Goal: Check status: Check status

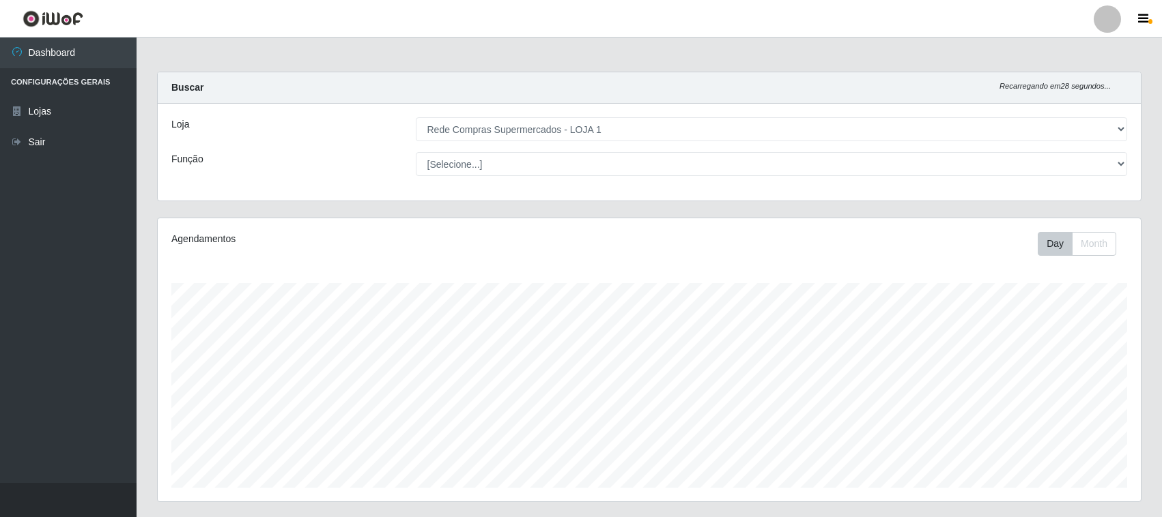
select select "158"
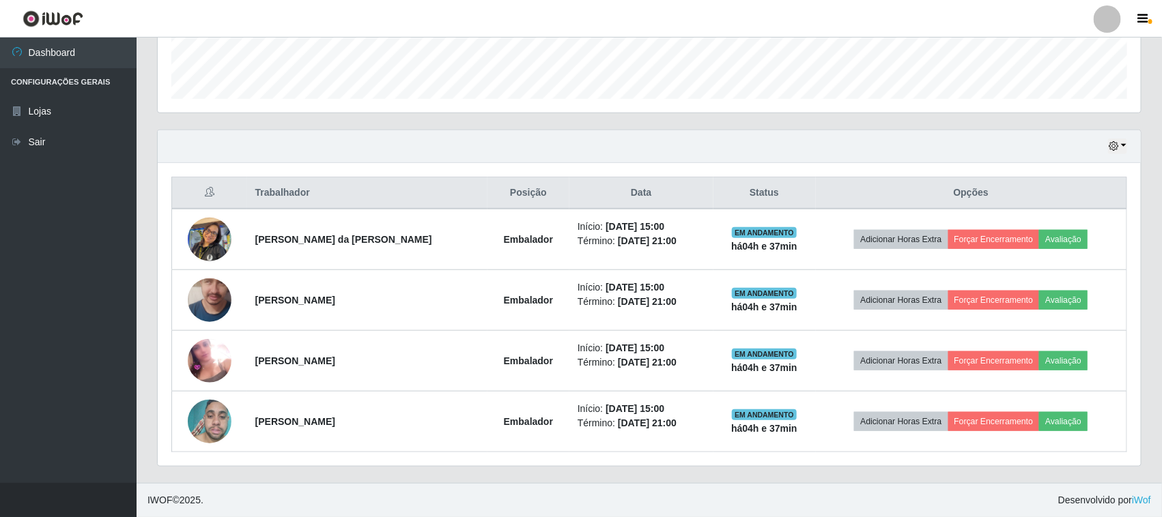
scroll to position [284, 983]
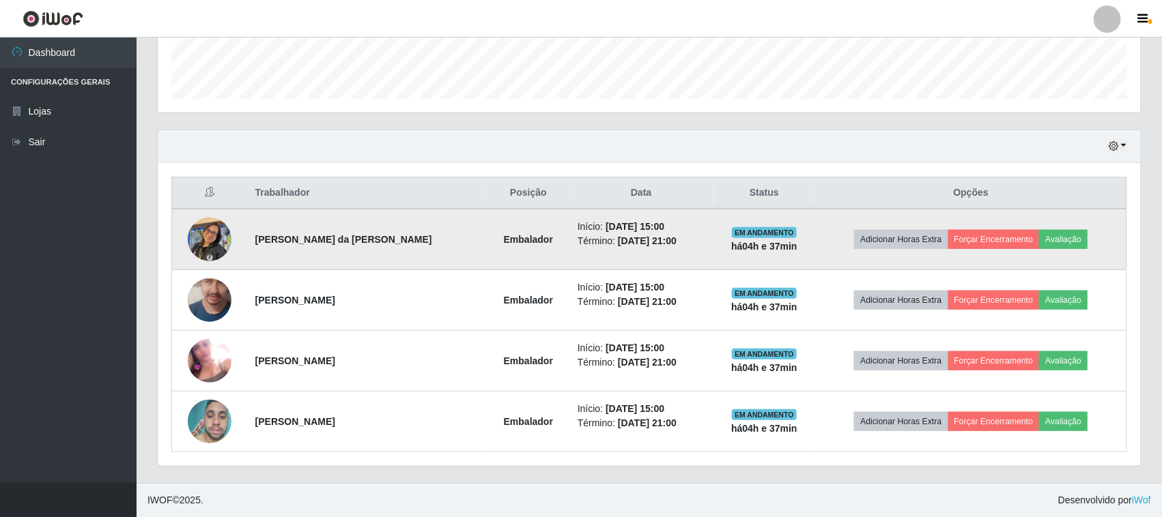
click at [222, 233] on img at bounding box center [210, 239] width 44 height 58
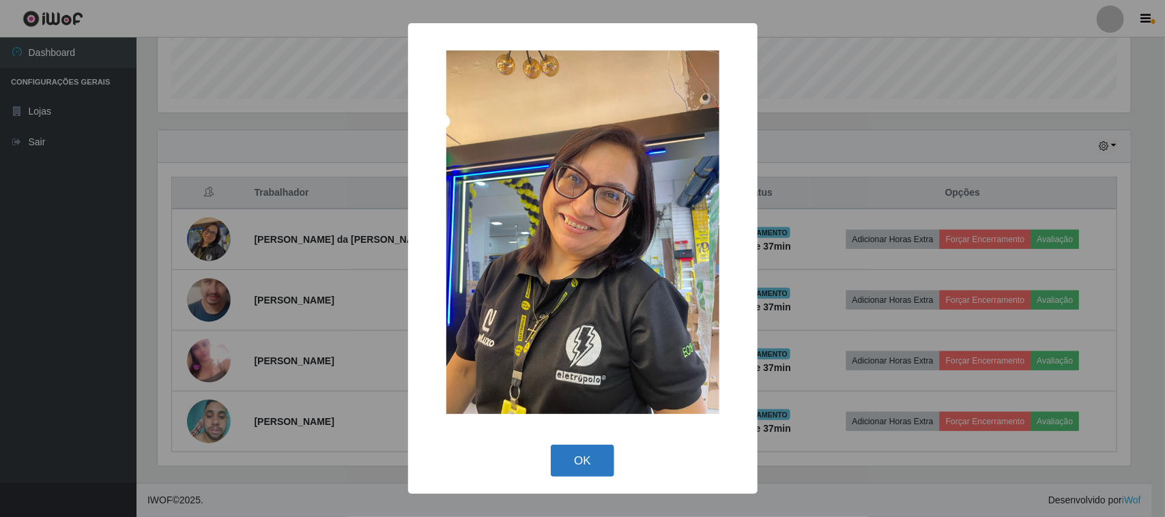
click at [601, 461] on button "OK" at bounding box center [582, 461] width 63 height 32
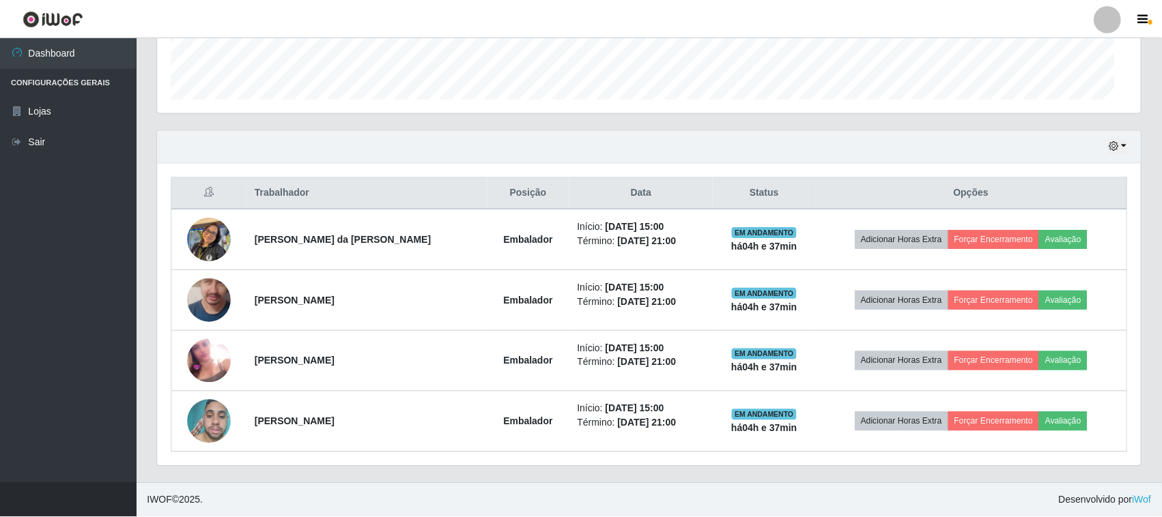
scroll to position [284, 983]
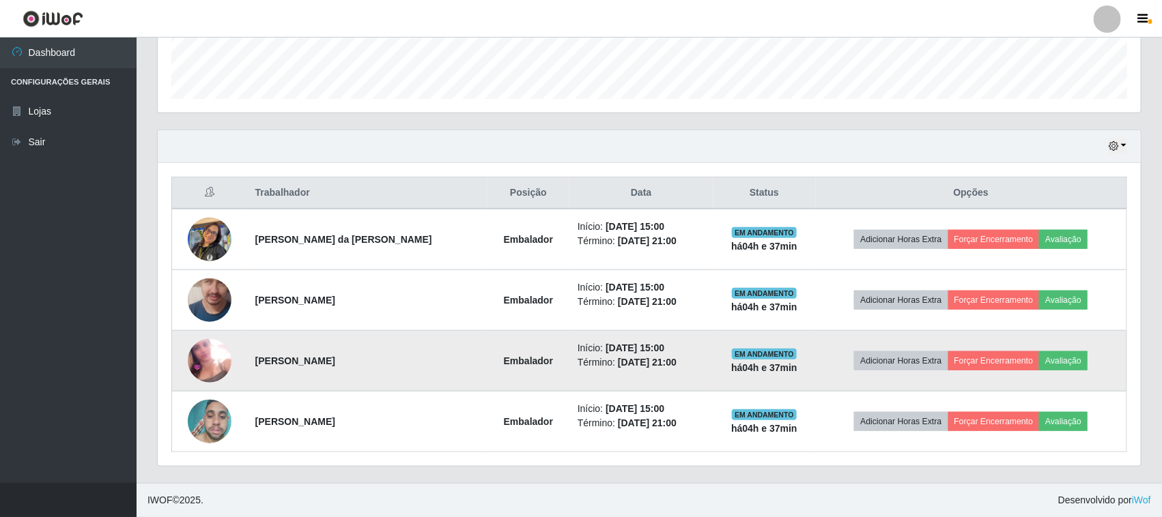
click at [213, 359] on img at bounding box center [210, 361] width 44 height 44
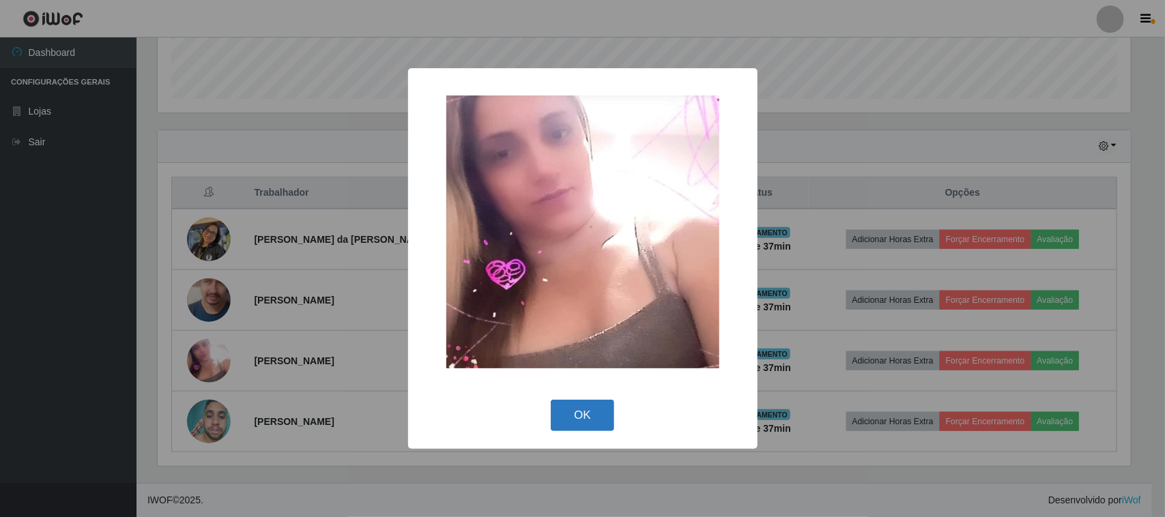
click at [584, 421] on button "OK" at bounding box center [582, 416] width 63 height 32
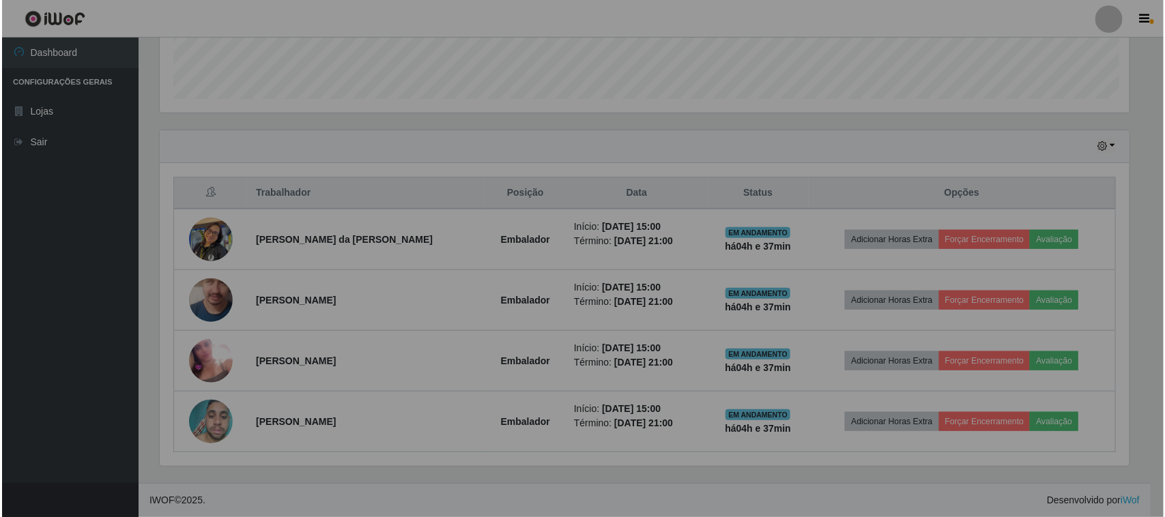
scroll to position [284, 983]
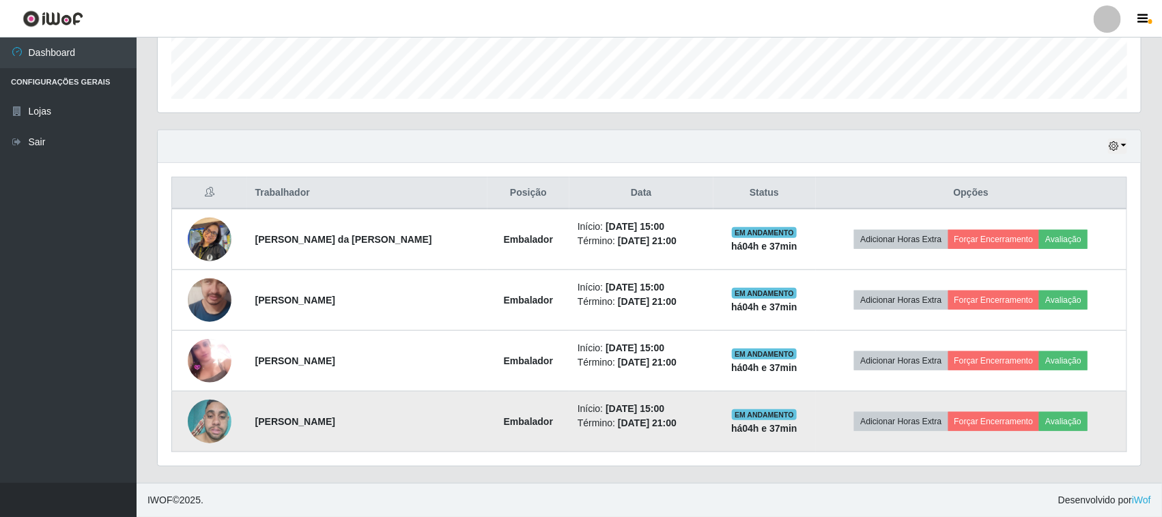
click at [212, 423] on img at bounding box center [210, 422] width 44 height 58
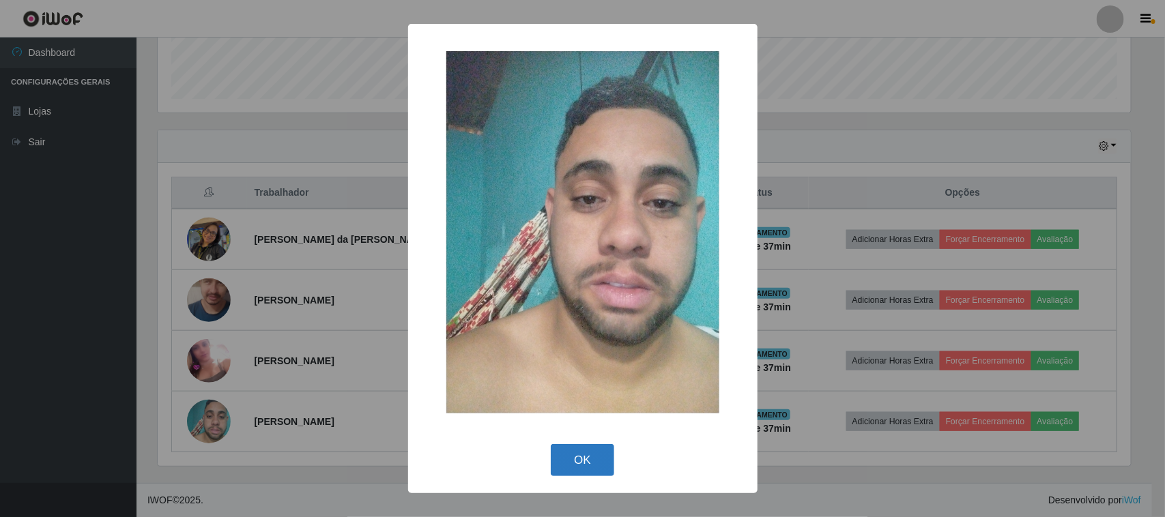
click at [605, 445] on button "OK" at bounding box center [582, 460] width 63 height 32
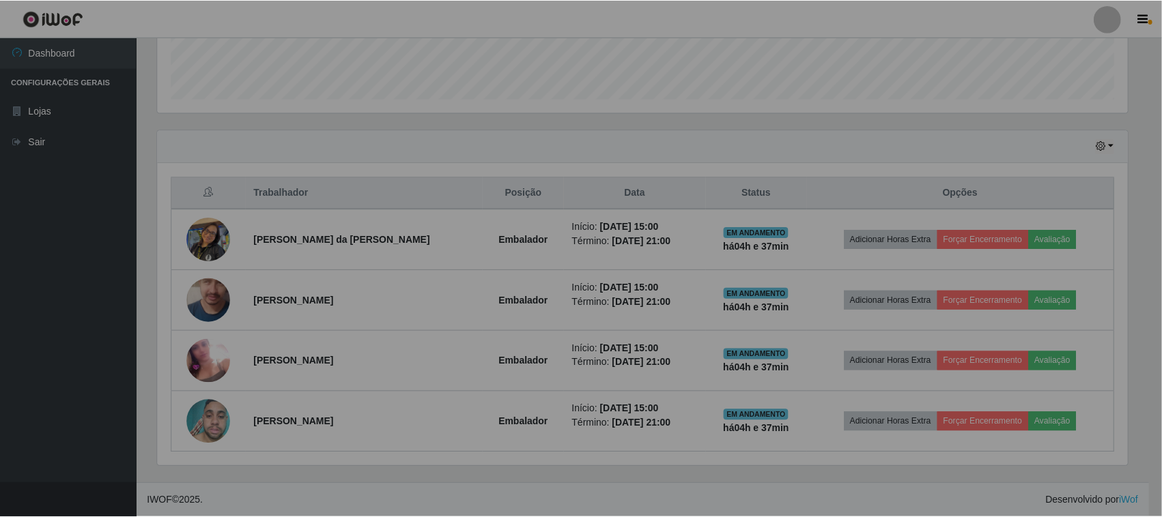
scroll to position [284, 983]
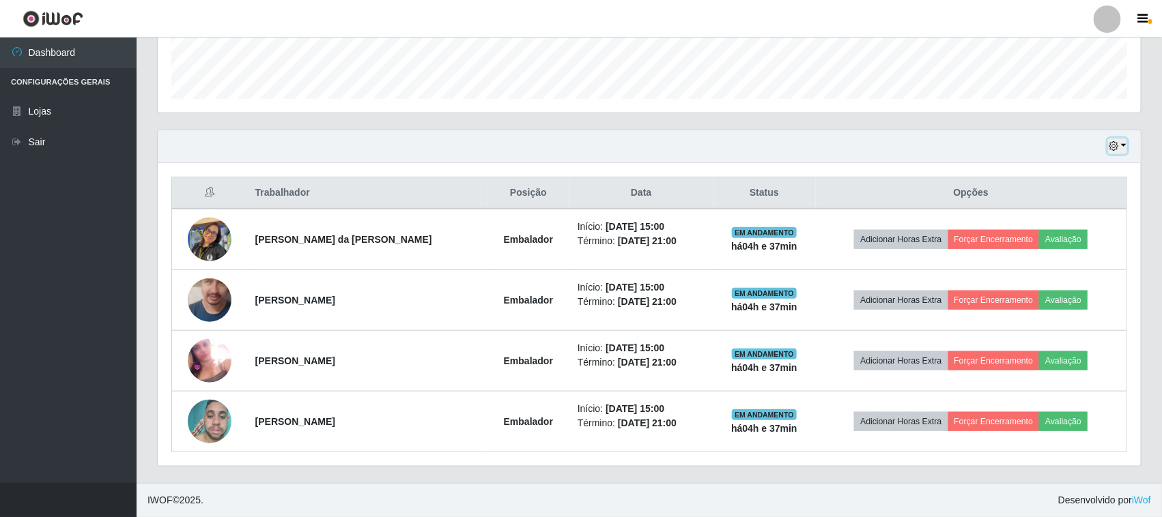
click at [1123, 145] on button "button" at bounding box center [1117, 147] width 19 height 16
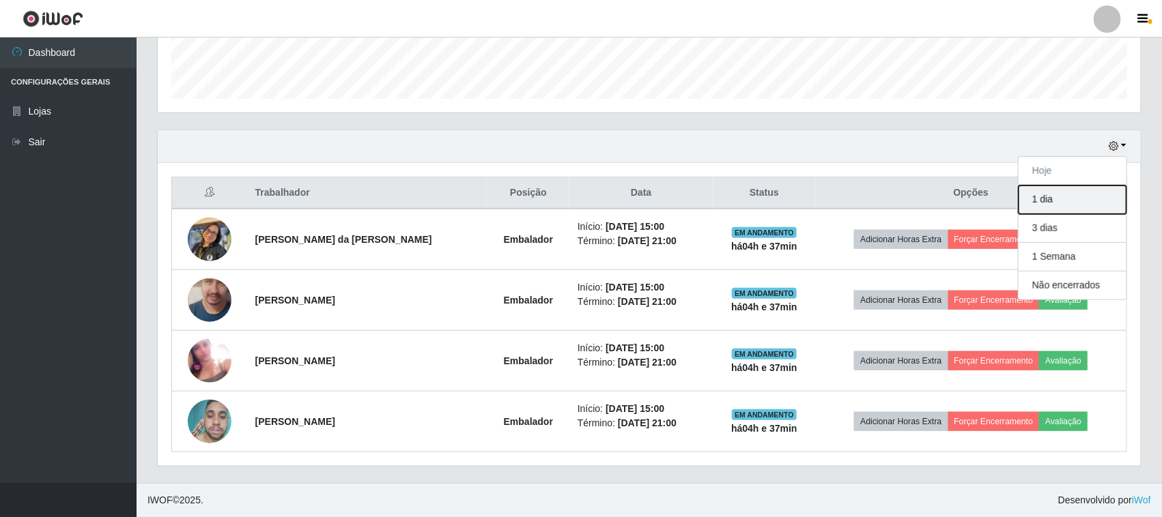
click at [1039, 198] on button "1 dia" at bounding box center [1073, 200] width 108 height 29
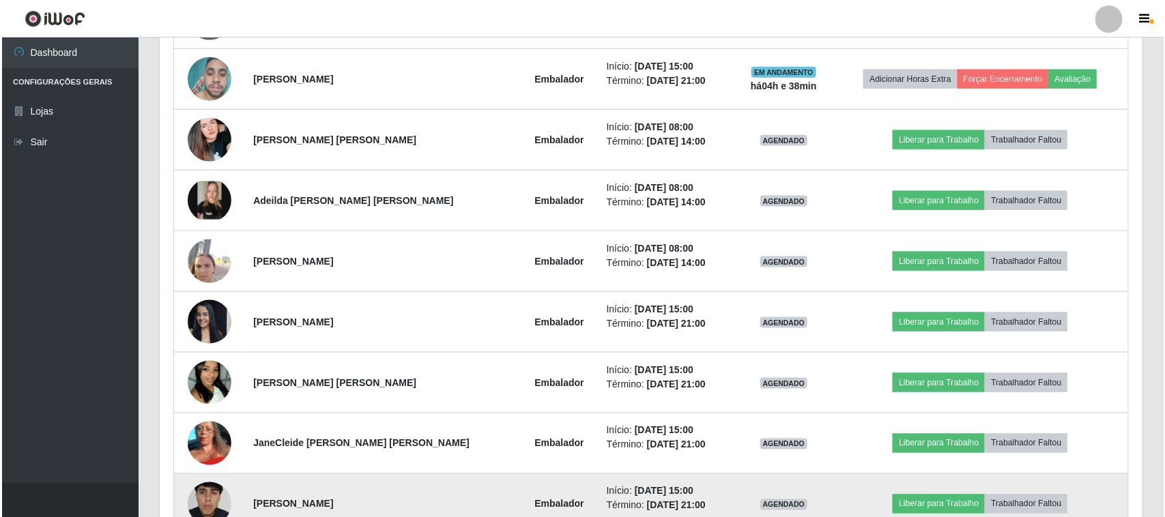
scroll to position [817, 0]
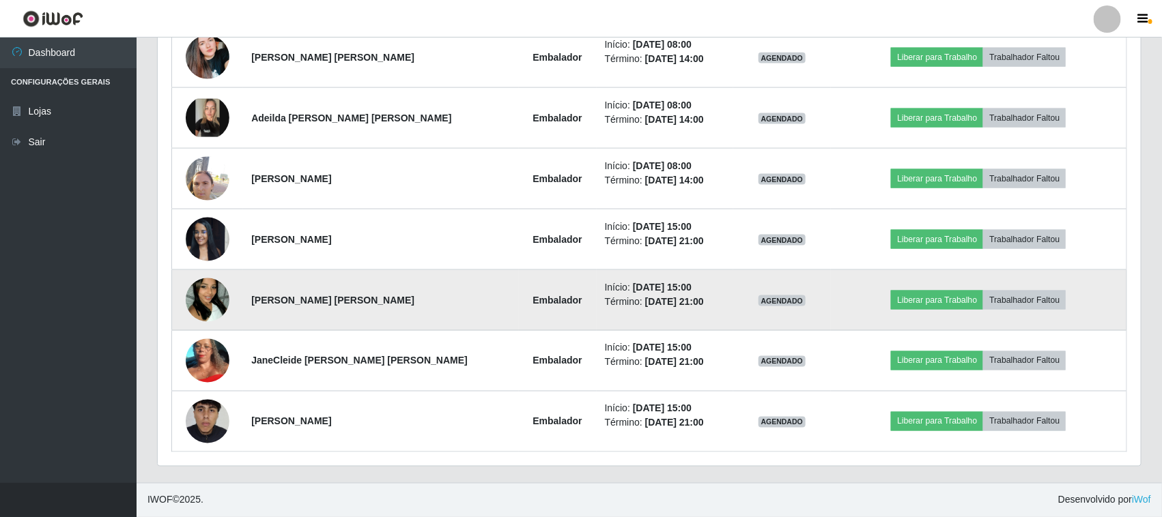
click at [208, 294] on img at bounding box center [208, 300] width 44 height 78
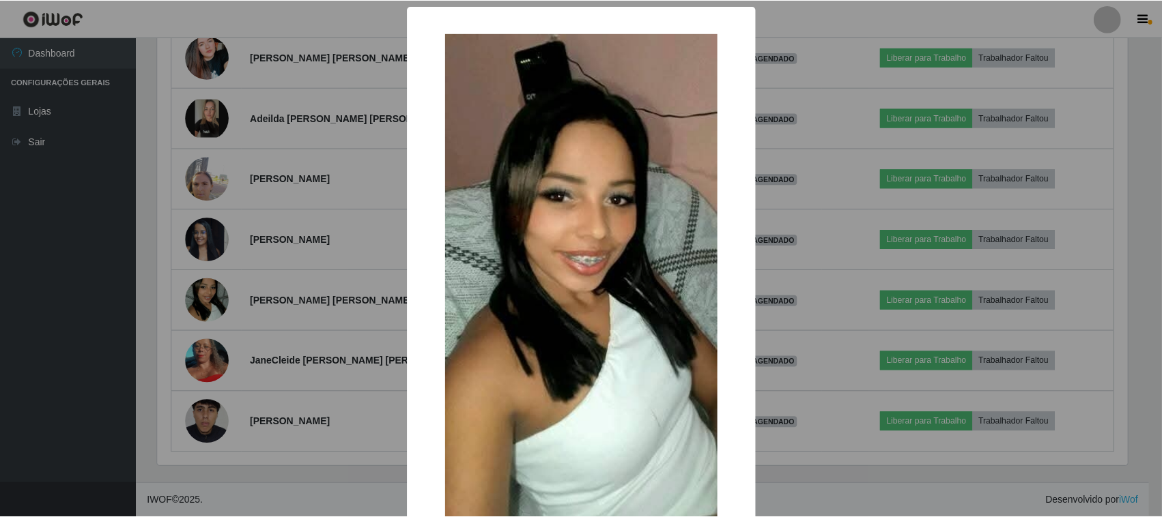
scroll to position [85, 0]
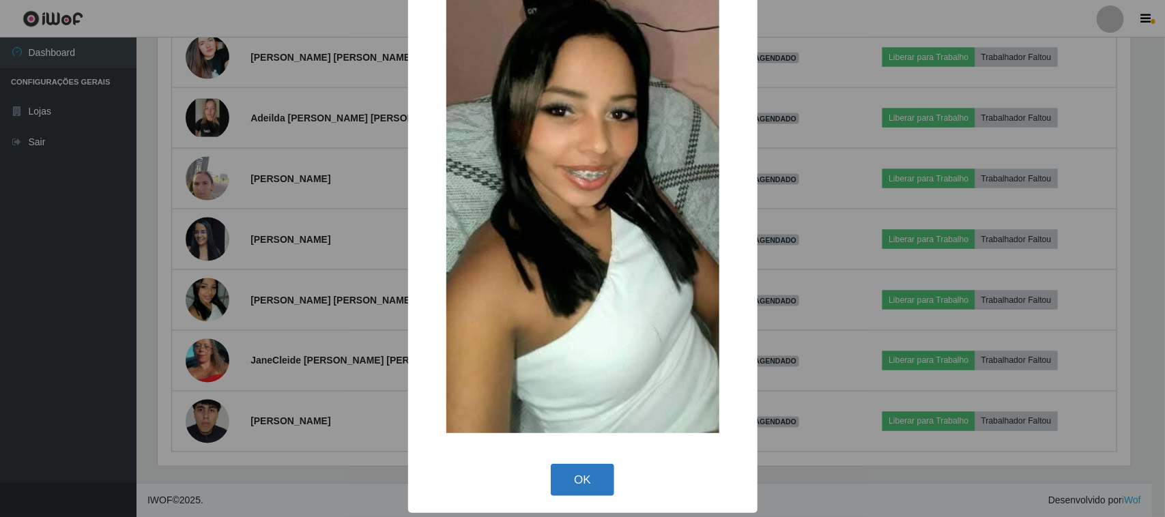
click at [588, 464] on button "OK" at bounding box center [582, 480] width 63 height 32
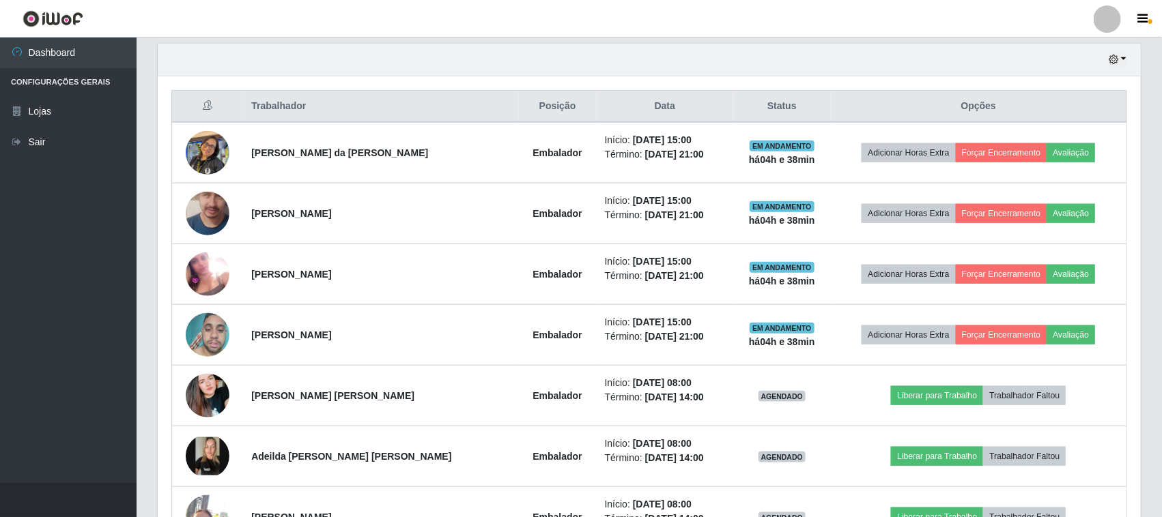
scroll to position [390, 0]
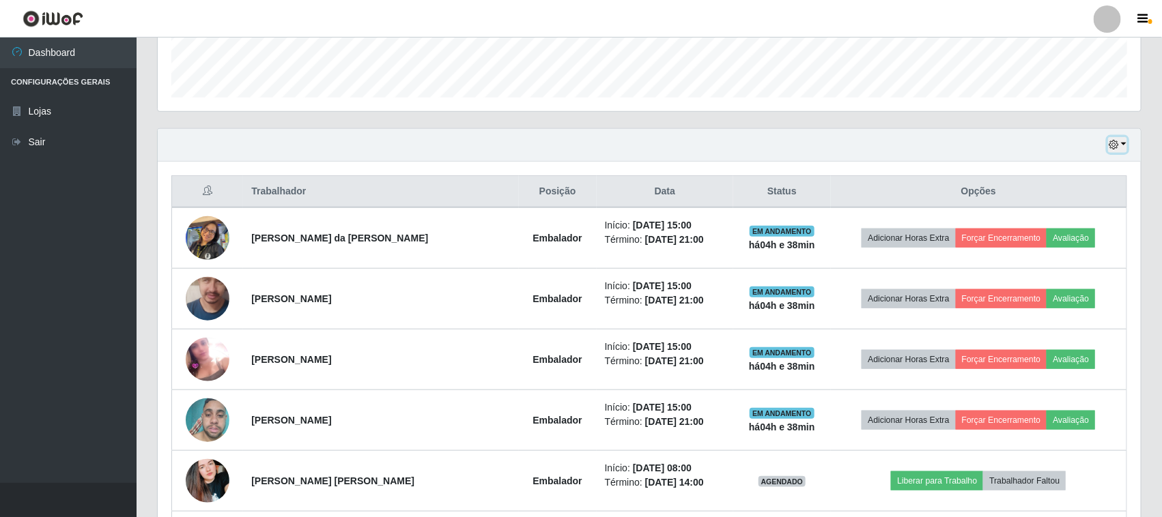
click at [1109, 142] on icon "button" at bounding box center [1114, 145] width 10 height 10
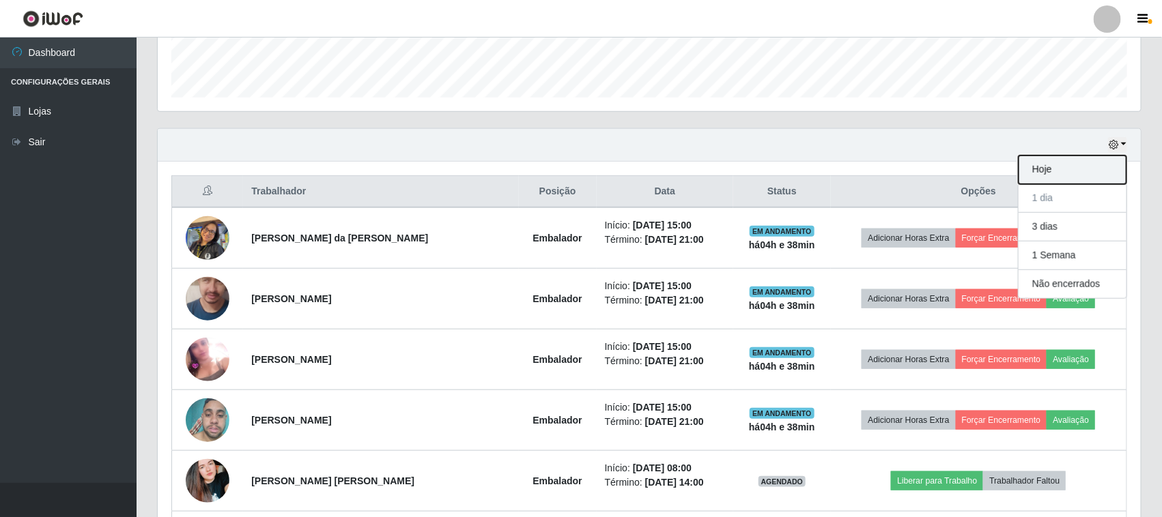
click at [1058, 168] on button "Hoje" at bounding box center [1073, 170] width 108 height 29
